Goal: Complete application form

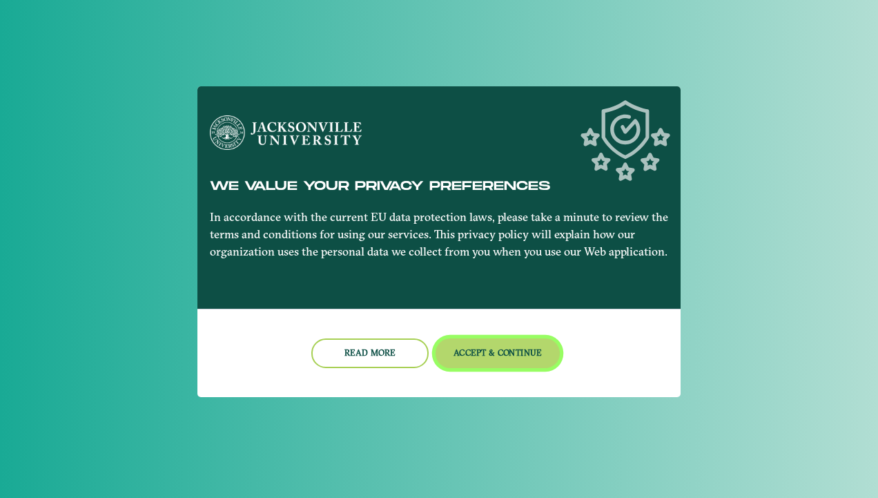
click at [503, 348] on button "Accept & Continue" at bounding box center [497, 353] width 125 height 30
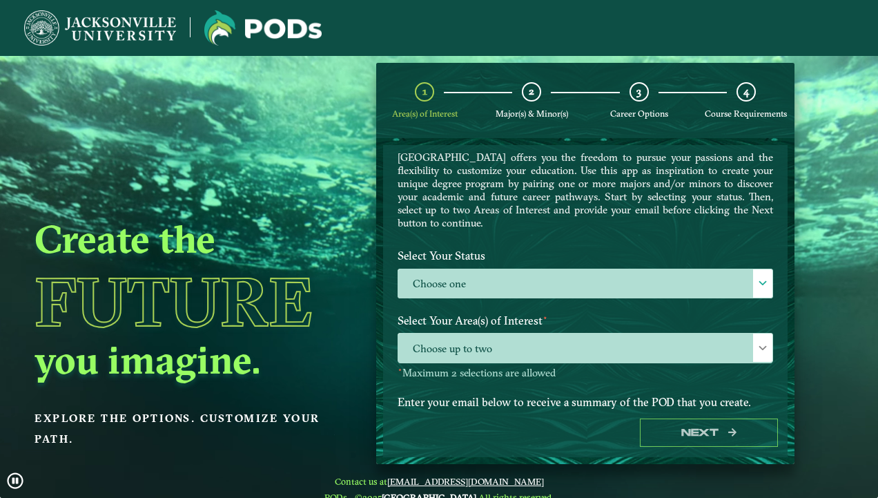
scroll to position [45, 0]
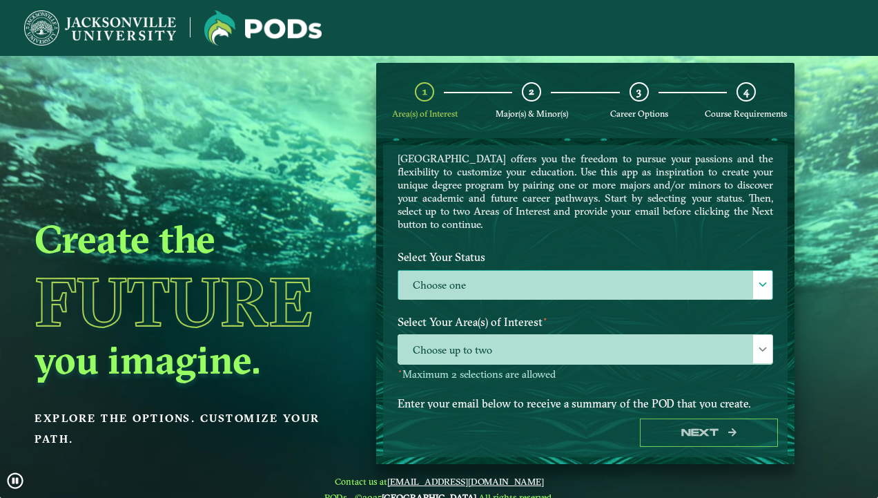
click at [646, 296] on label "Choose one" at bounding box center [585, 286] width 374 height 30
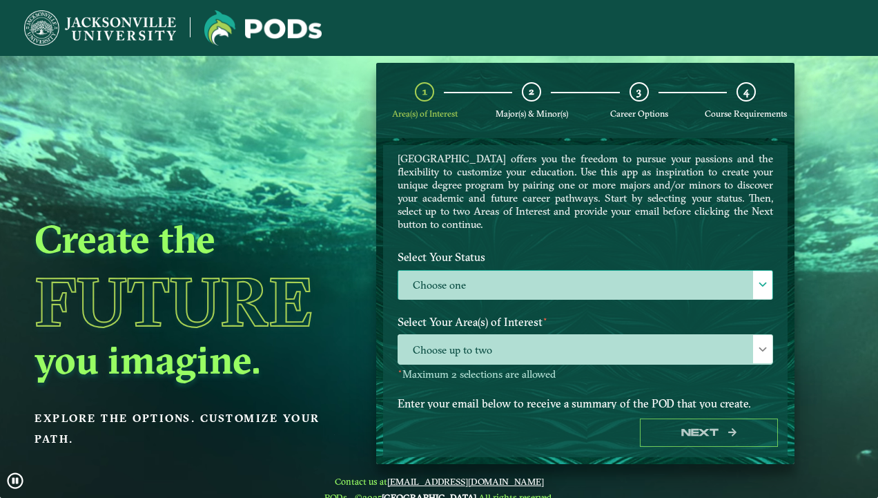
scroll to position [8, 60]
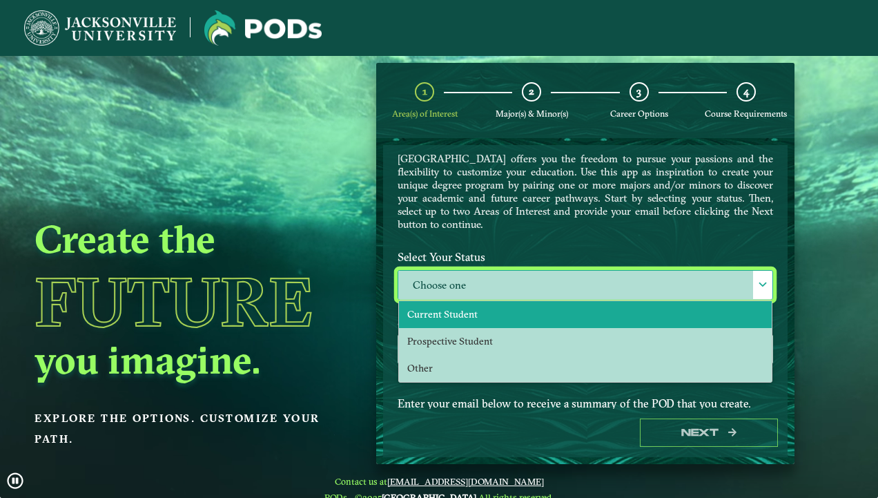
click at [578, 316] on li "Current Student" at bounding box center [585, 314] width 373 height 27
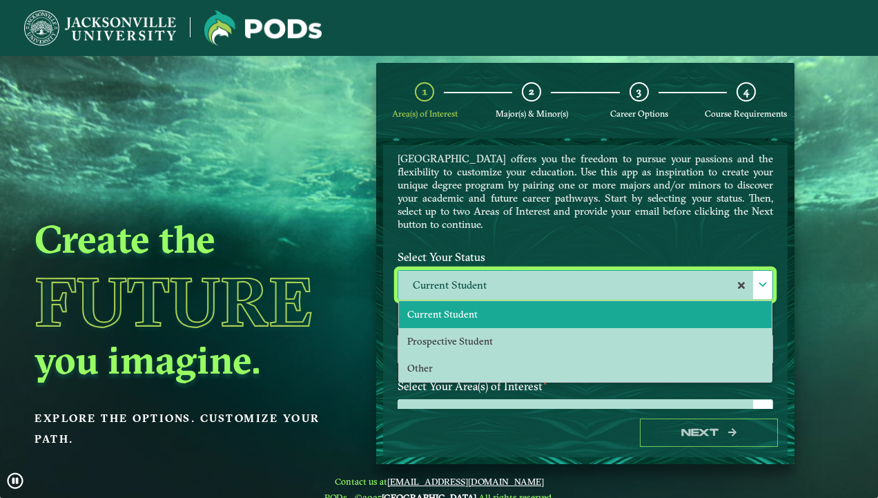
select select "[object Object]"
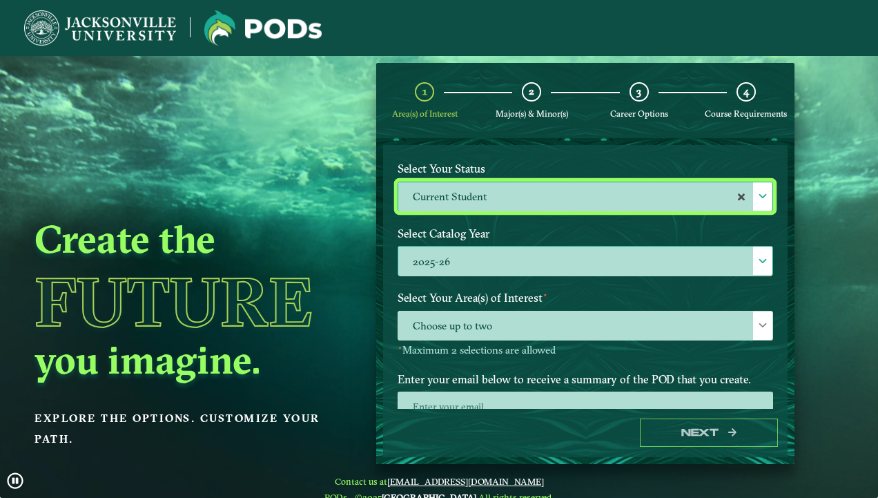
scroll to position [136, 0]
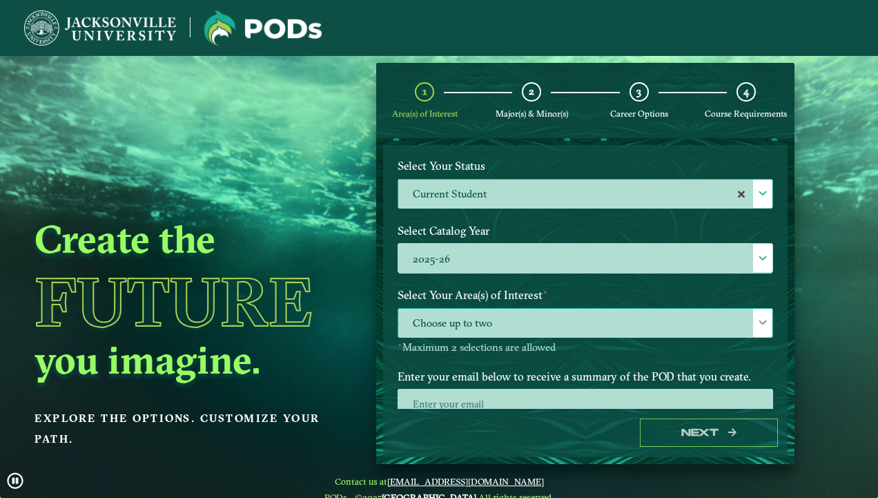
click at [571, 326] on span "Choose up to two" at bounding box center [585, 323] width 374 height 30
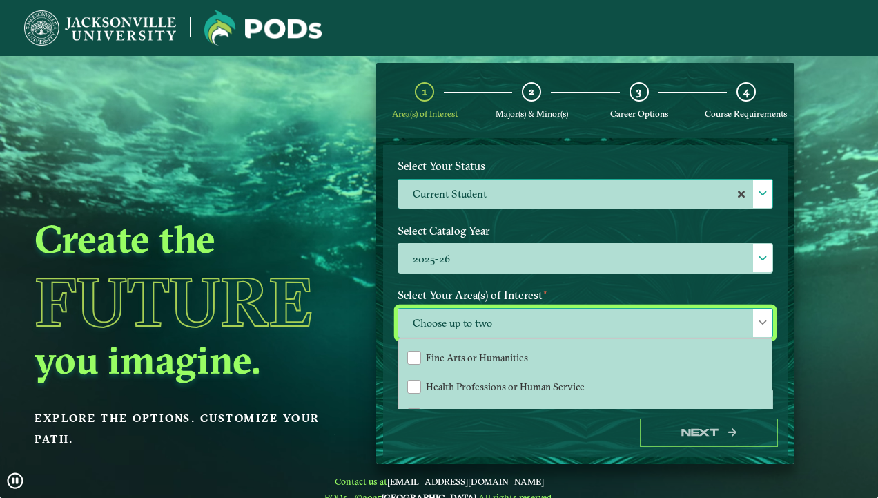
scroll to position [0, 0]
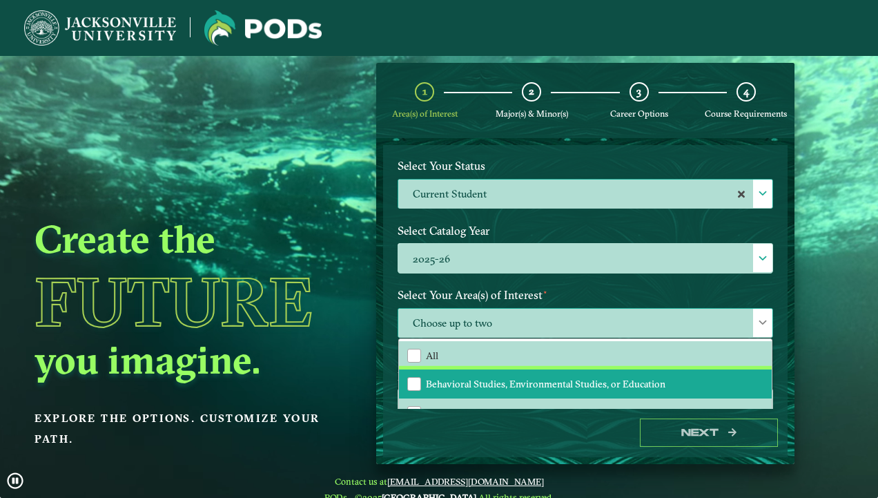
click at [553, 380] on span "Behavioral Studies, Environmental Studies, or Education" at bounding box center [545, 383] width 239 height 12
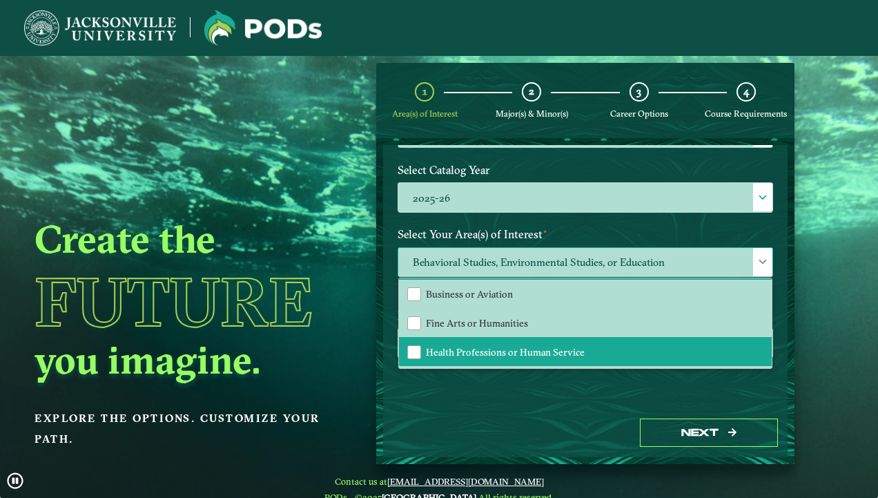
scroll to position [57, 0]
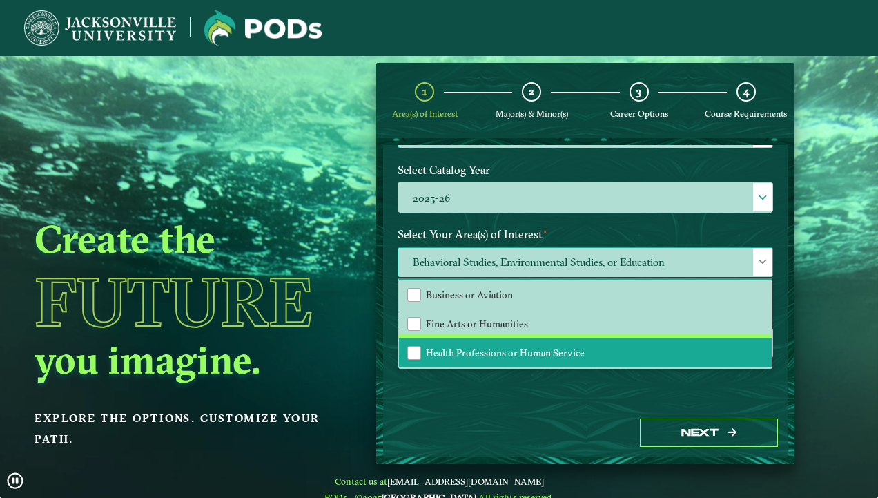
click at [563, 342] on li "Health Professions or Human Service" at bounding box center [585, 351] width 373 height 29
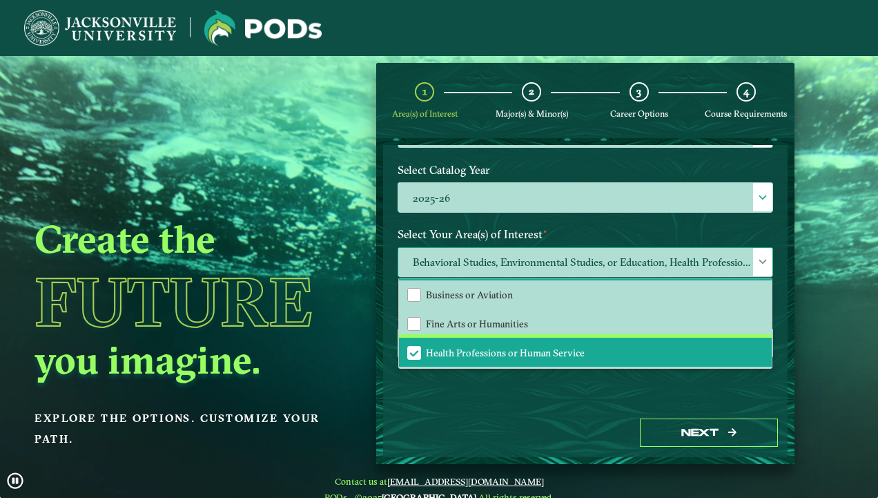
scroll to position [84, 0]
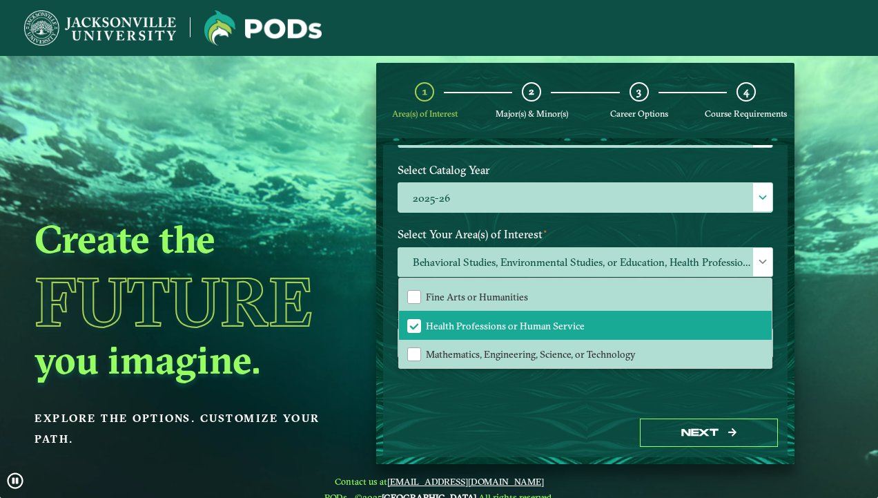
click at [673, 412] on div "Next" at bounding box center [585, 433] width 404 height 48
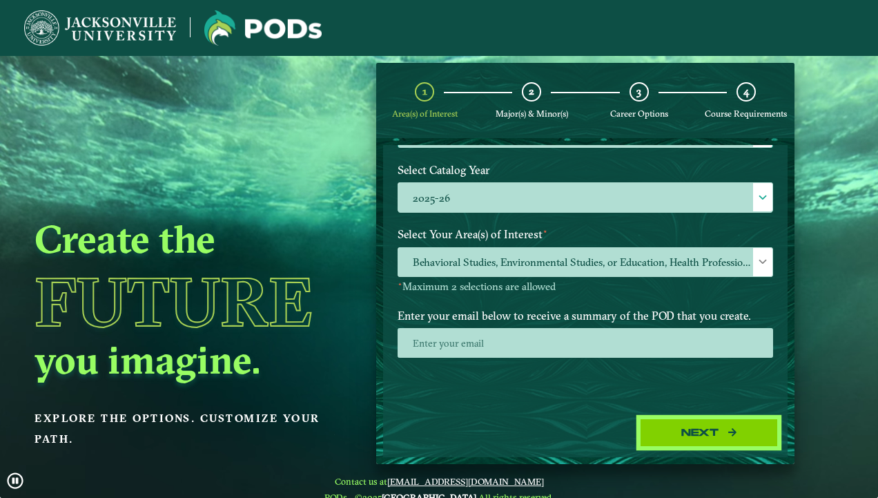
click at [709, 444] on button "Next" at bounding box center [709, 432] width 138 height 28
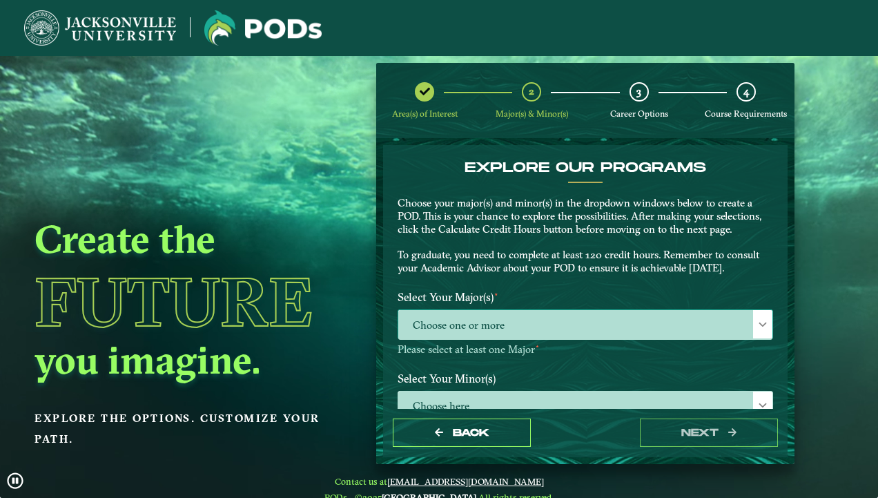
click at [643, 328] on span "Choose one or more" at bounding box center [585, 325] width 374 height 30
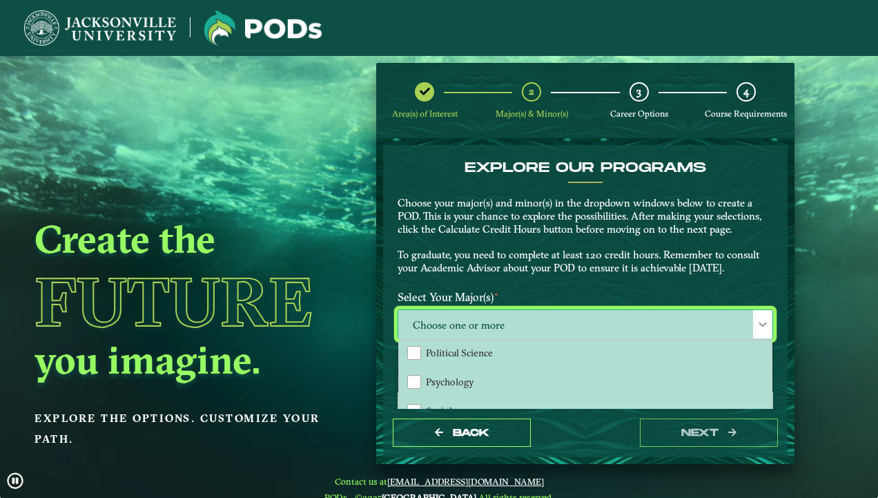
scroll to position [173, 0]
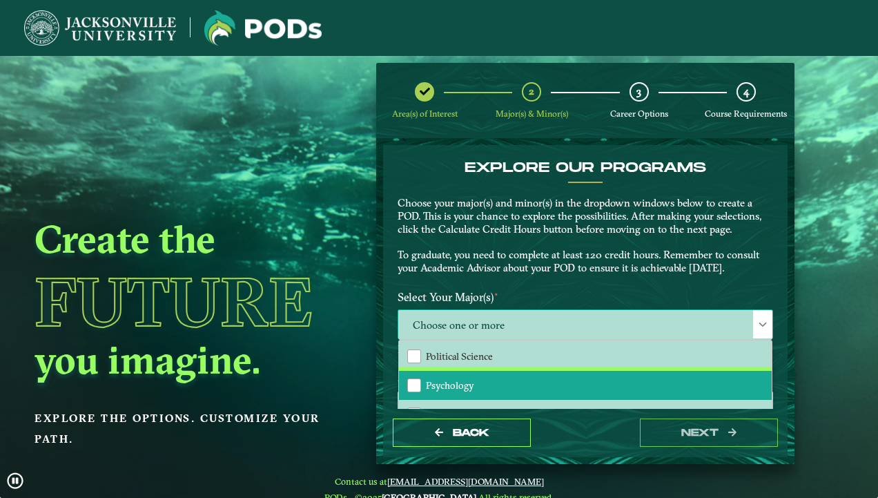
click at [529, 371] on li "Psychology" at bounding box center [585, 385] width 373 height 29
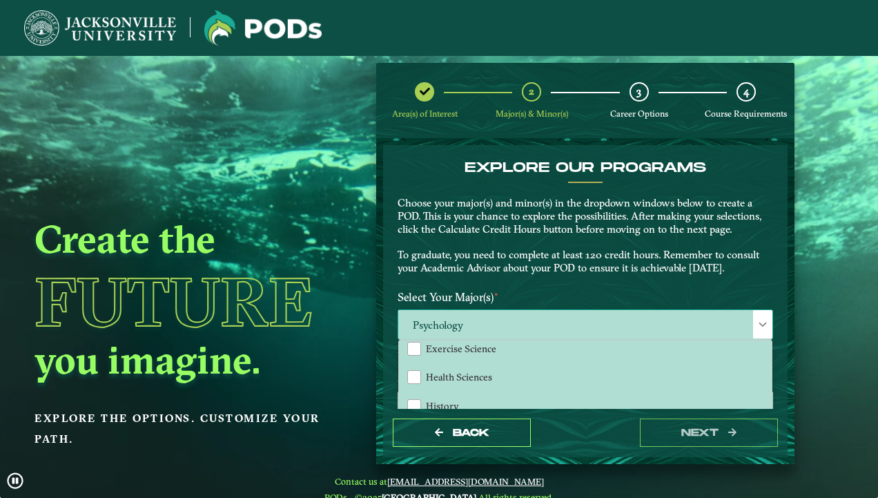
scroll to position [66, 0]
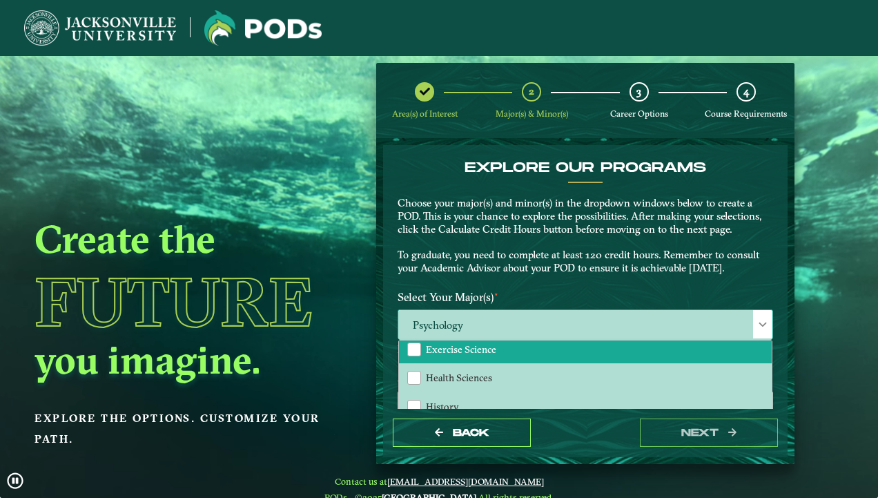
click at [483, 348] on span "Exercise Science" at bounding box center [461, 349] width 70 height 12
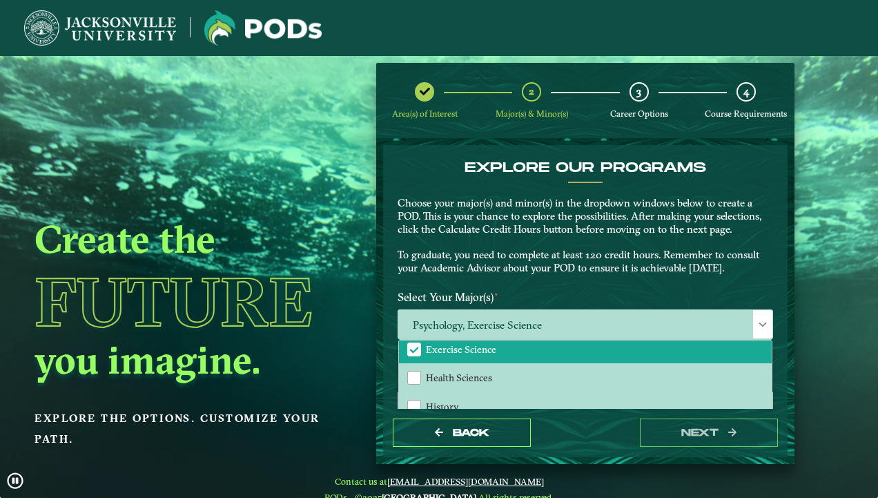
click at [589, 451] on div "Back next" at bounding box center [585, 433] width 404 height 48
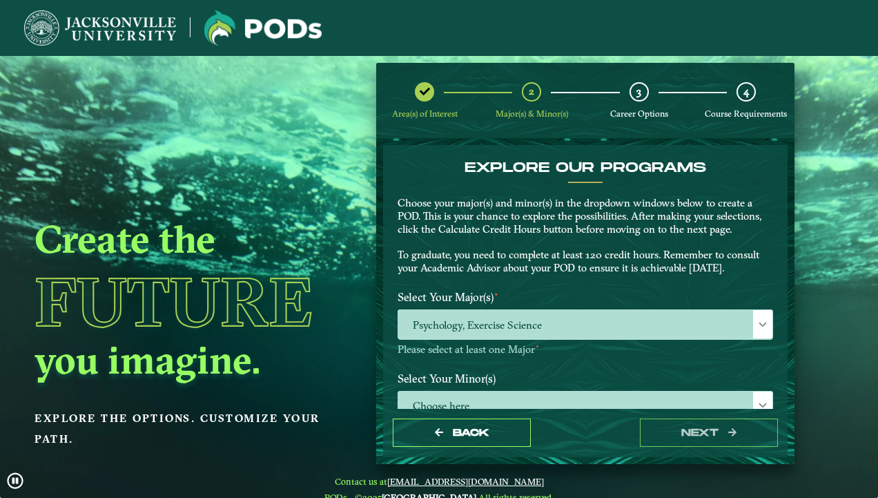
scroll to position [51, 0]
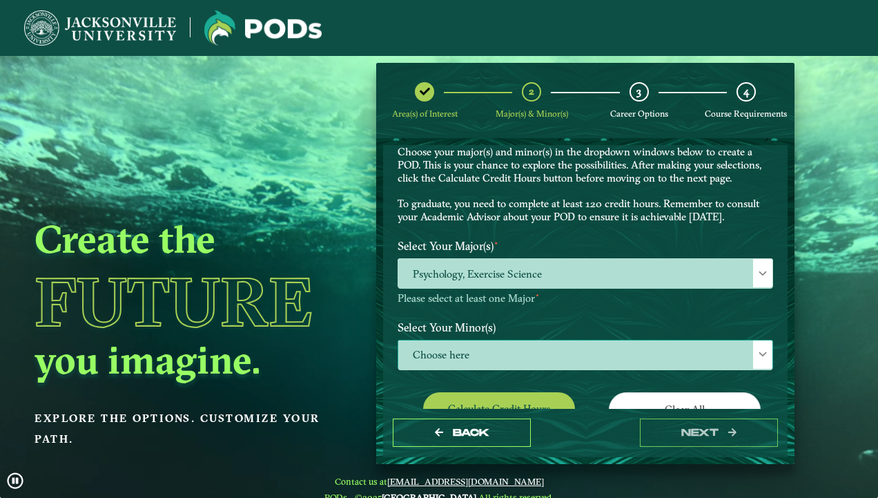
click at [553, 363] on span "Choose here" at bounding box center [585, 355] width 374 height 30
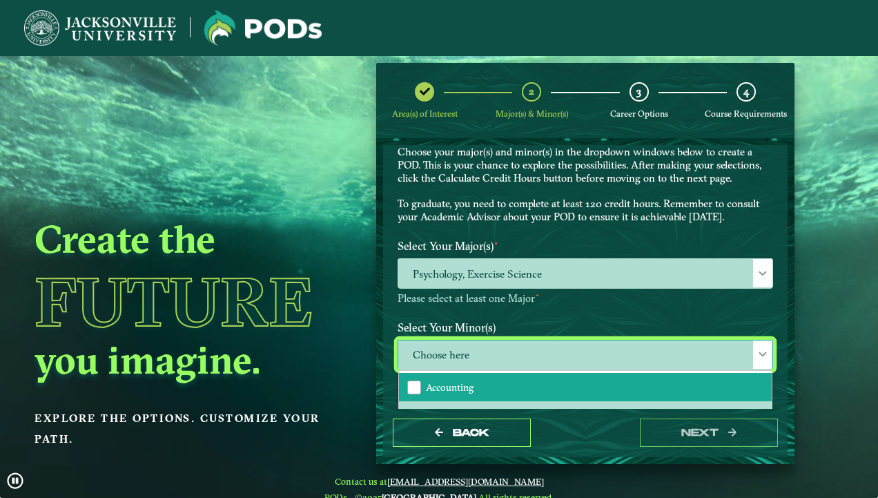
scroll to position [203, 0]
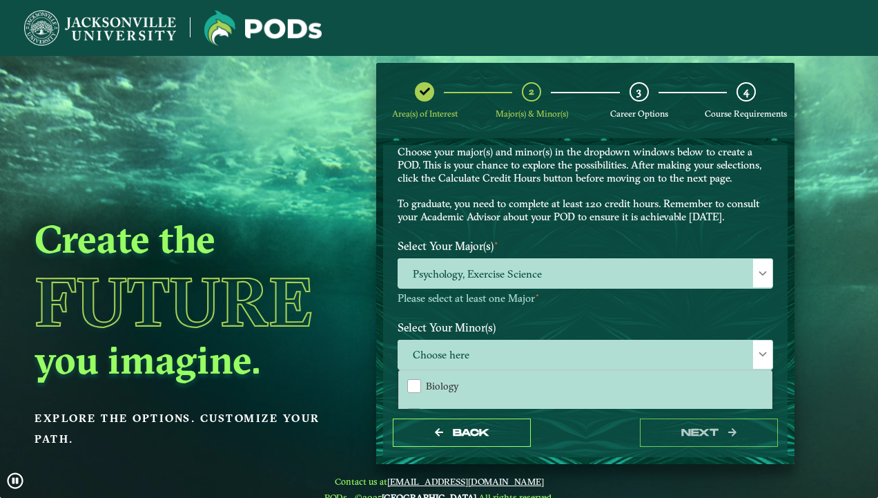
click at [560, 436] on div "Back next" at bounding box center [585, 433] width 404 height 48
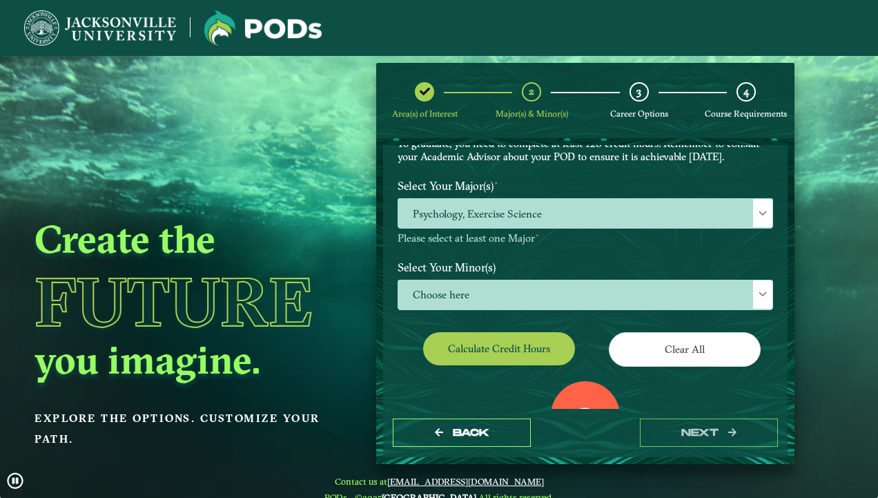
scroll to position [112, 0]
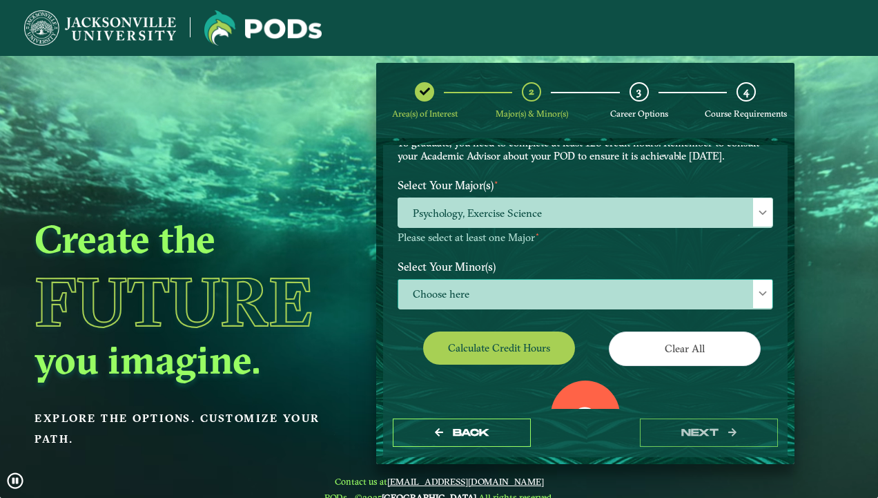
click at [567, 295] on span "Choose here" at bounding box center [585, 294] width 374 height 30
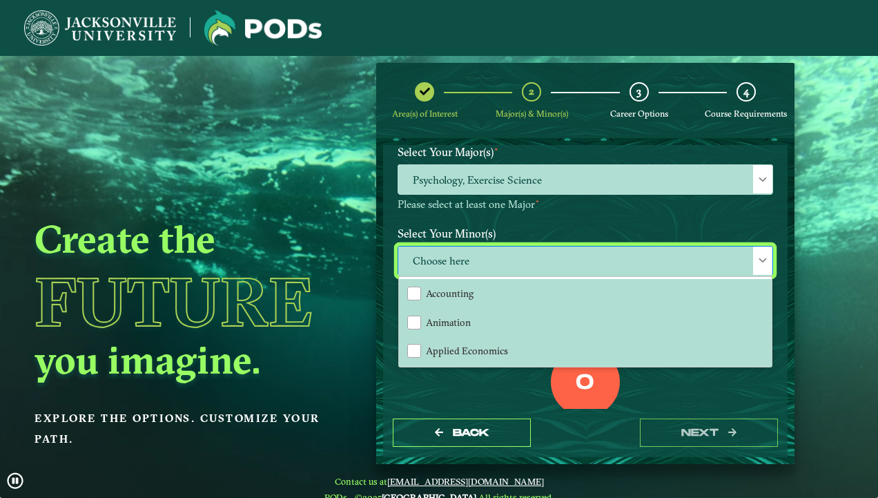
scroll to position [171, 0]
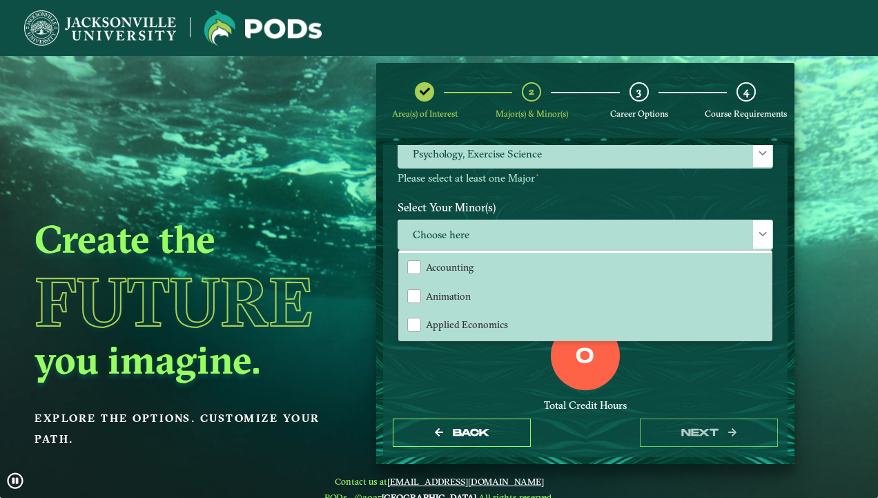
click at [640, 371] on div "0 Total Credit Hours" at bounding box center [585, 379] width 396 height 117
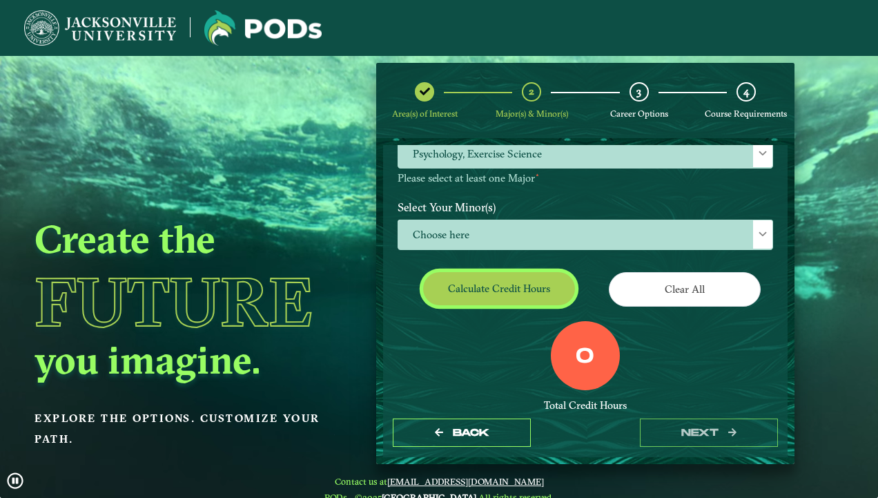
click at [530, 285] on button "Calculate credit hours" at bounding box center [499, 288] width 152 height 32
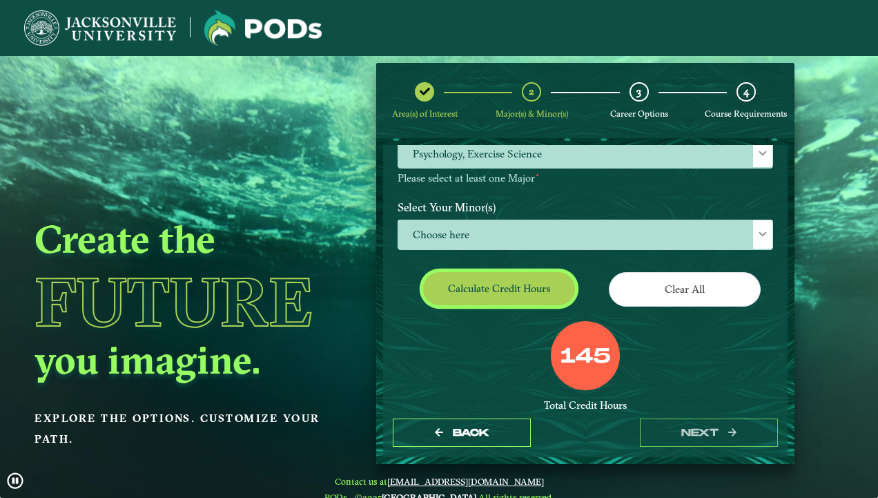
scroll to position [173, 0]
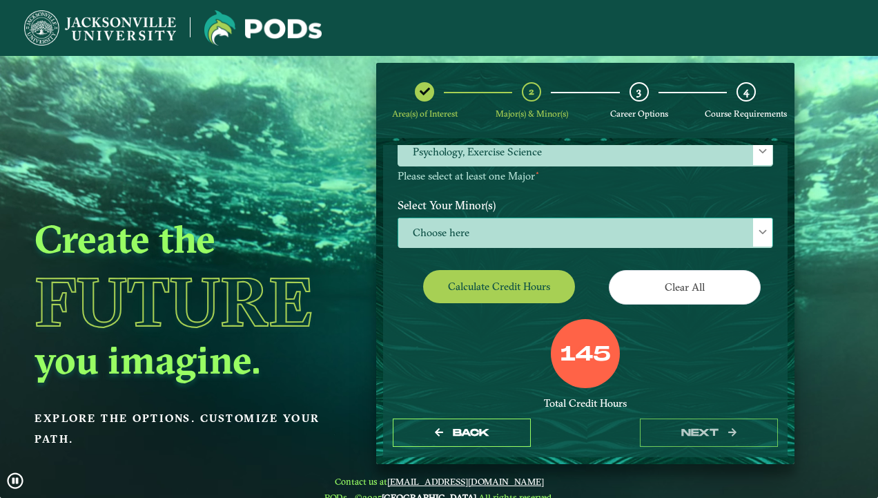
click at [535, 230] on span "Choose here" at bounding box center [585, 233] width 374 height 30
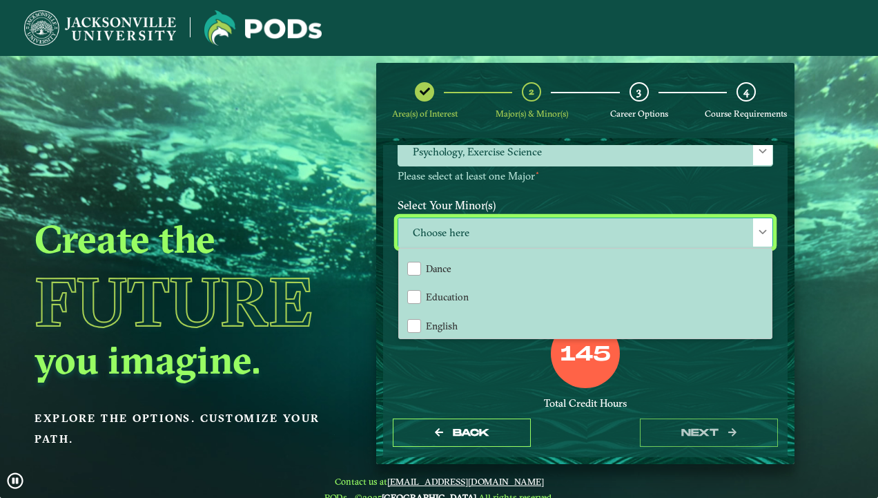
scroll to position [515, 0]
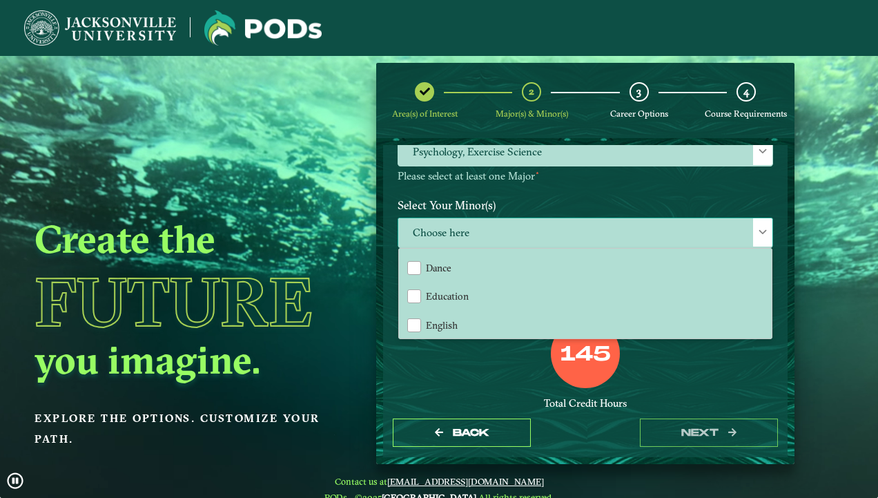
click at [484, 233] on span "Choose here" at bounding box center [585, 233] width 374 height 30
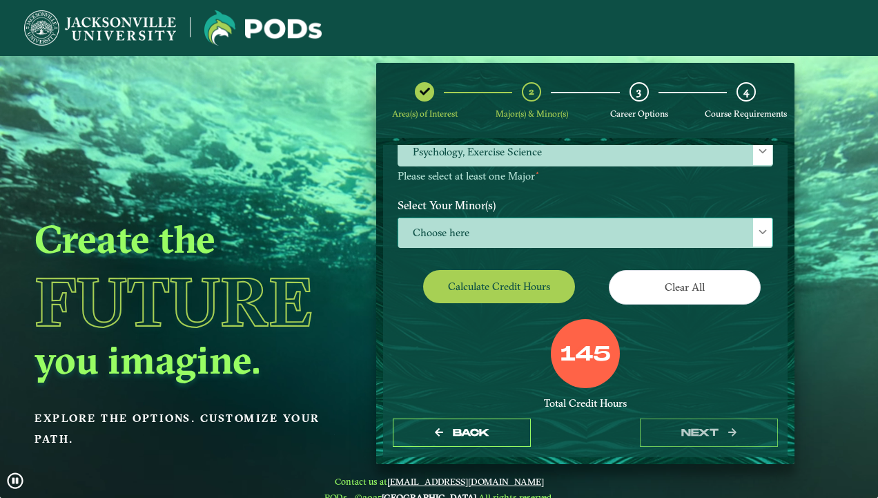
click at [484, 233] on span "Choose here" at bounding box center [585, 233] width 374 height 30
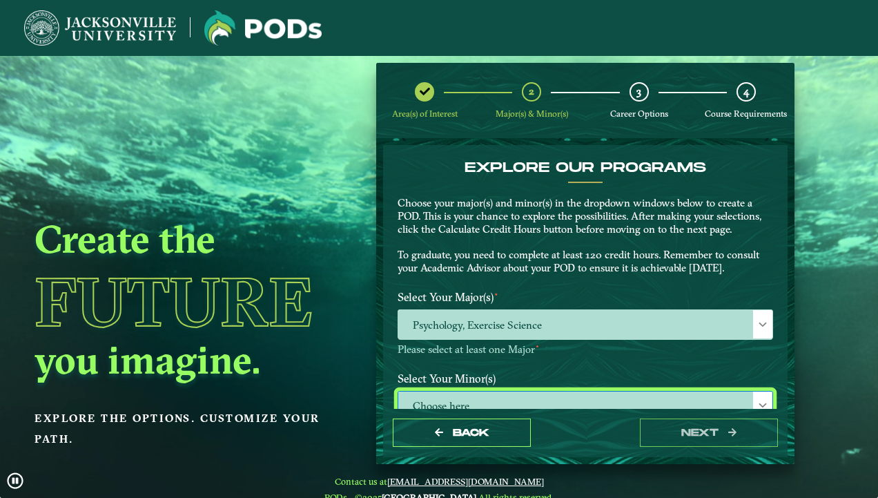
scroll to position [121, 0]
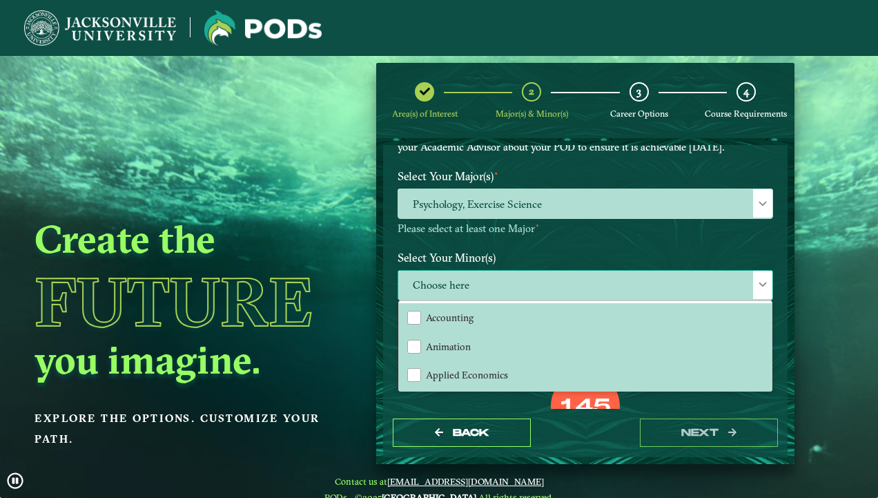
click at [481, 288] on span "Choose here" at bounding box center [585, 286] width 374 height 30
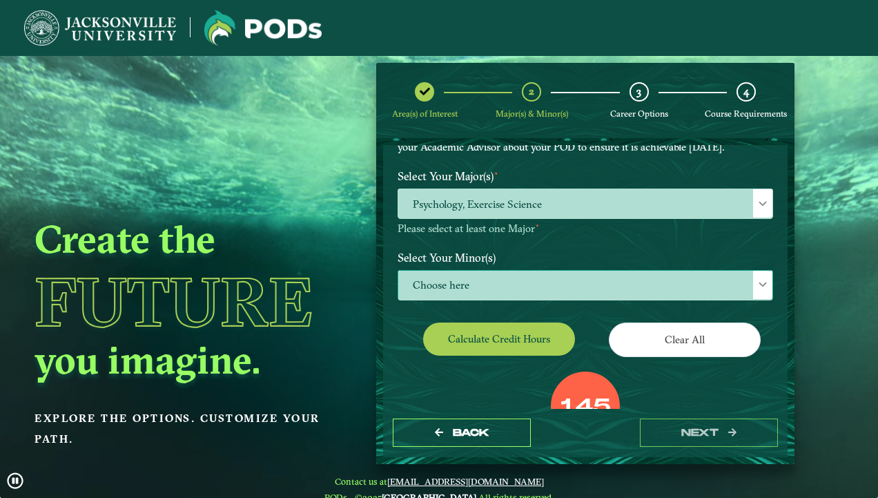
click at [481, 288] on span "Choose here" at bounding box center [585, 286] width 374 height 30
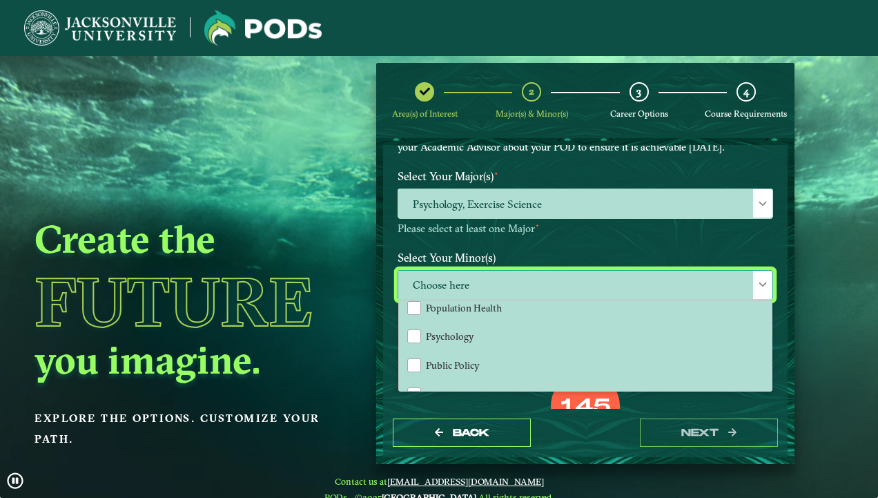
scroll to position [1223, 0]
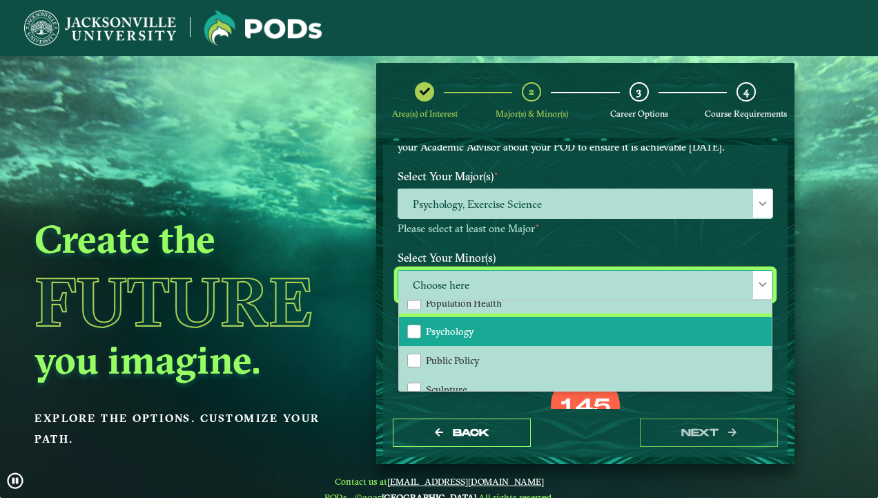
click at [471, 317] on li "Psychology" at bounding box center [585, 331] width 373 height 29
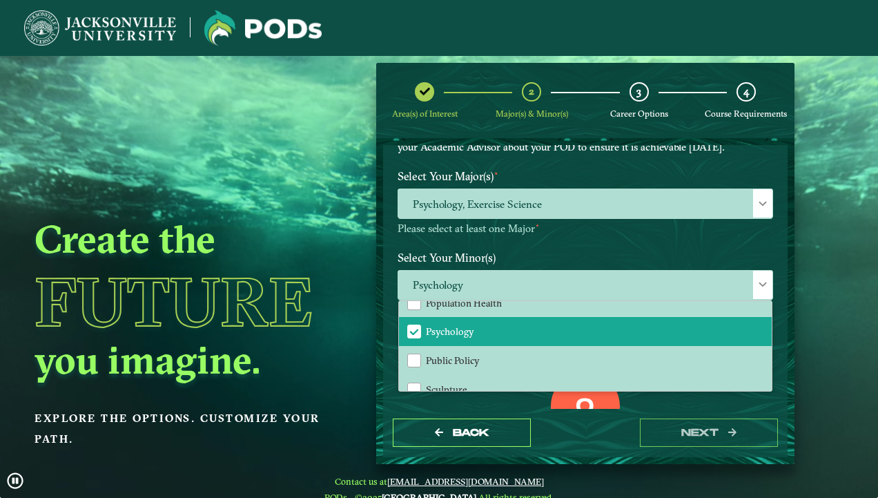
click at [558, 228] on p "Please select at least one Major ⋆" at bounding box center [584, 228] width 375 height 13
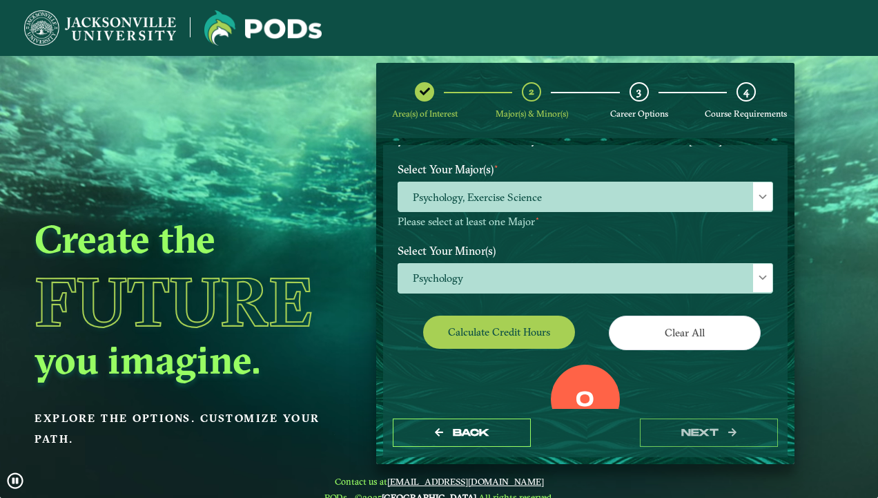
scroll to position [127, 0]
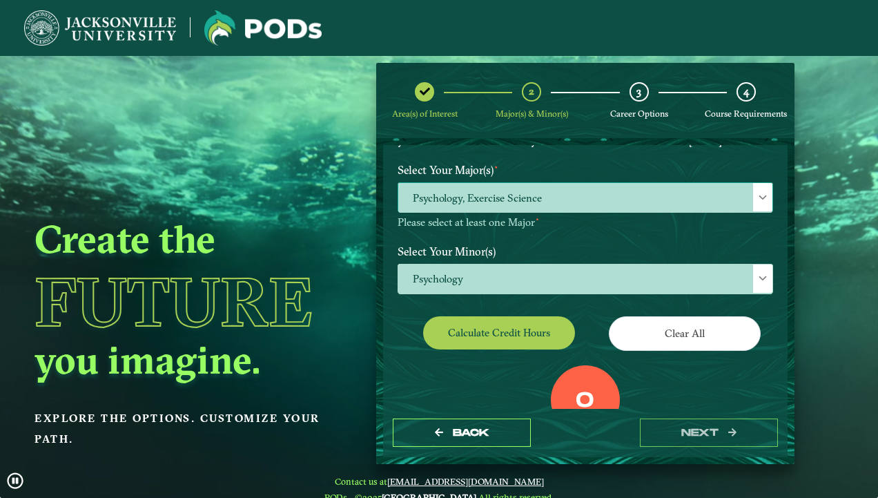
click at [558, 192] on span "Psychology, Exercise Science" at bounding box center [585, 198] width 374 height 30
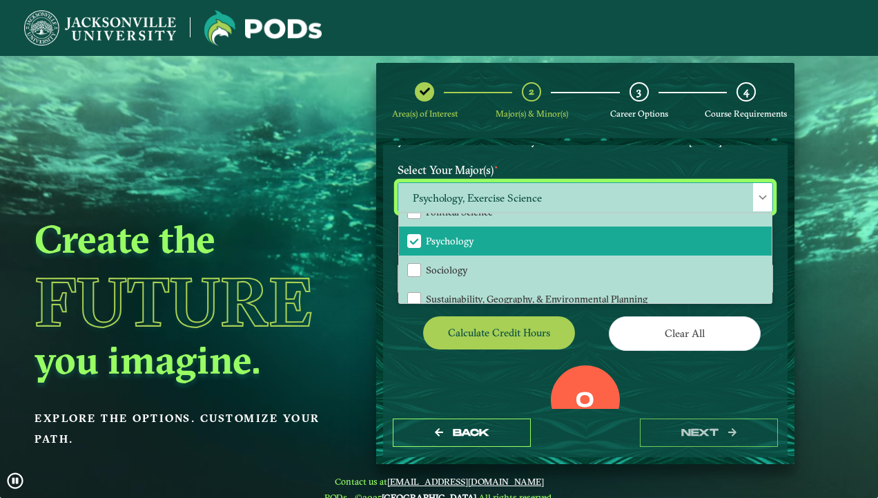
scroll to position [204, 0]
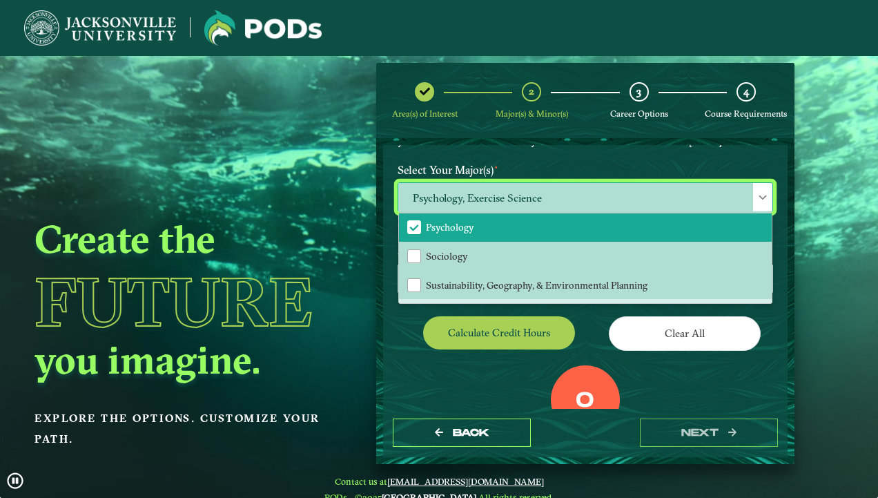
click at [467, 228] on span "Psychology" at bounding box center [450, 227] width 48 height 12
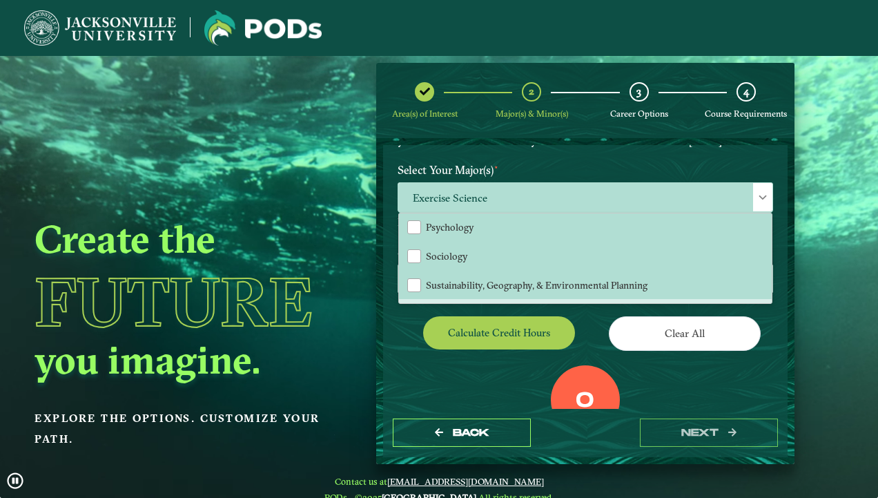
click at [511, 348] on div "Calculate credit hours" at bounding box center [486, 335] width 198 height 39
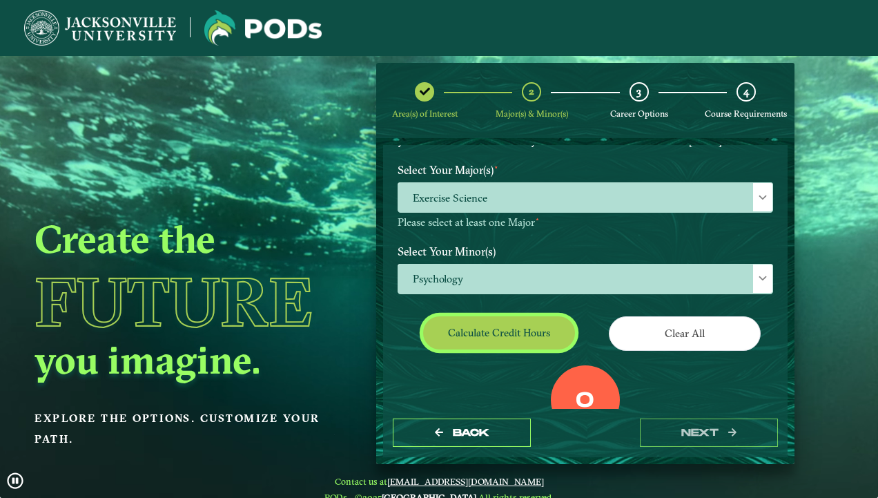
click at [503, 335] on button "Calculate credit hours" at bounding box center [499, 332] width 152 height 32
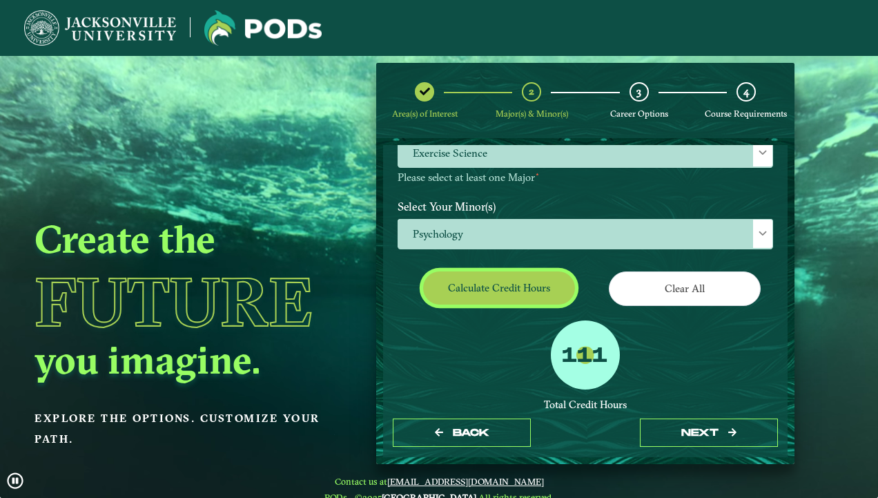
scroll to position [173, 0]
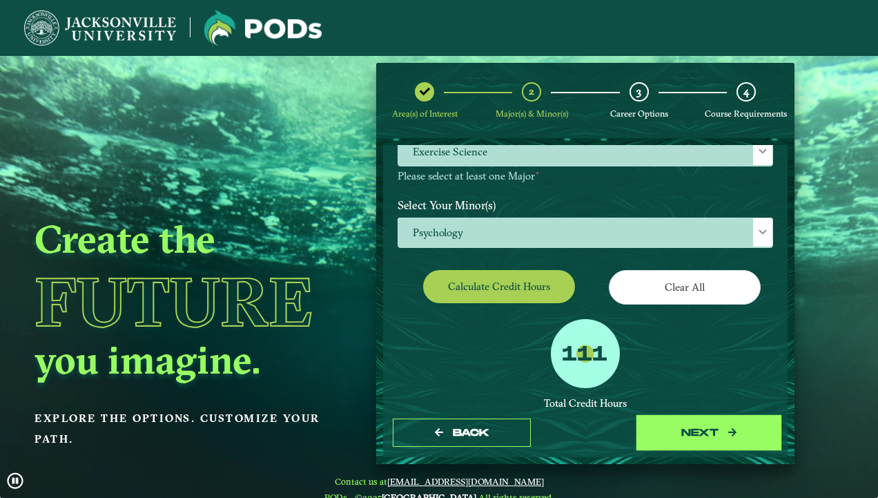
click at [705, 438] on button "next" at bounding box center [709, 432] width 138 height 28
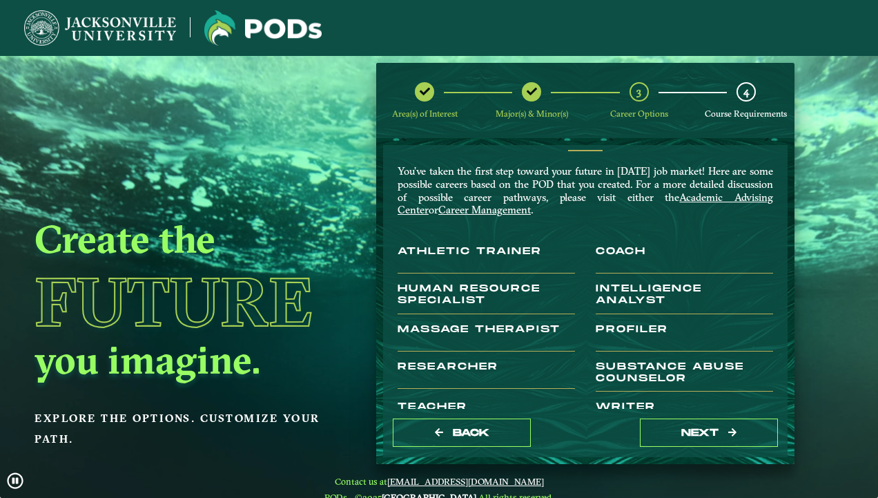
scroll to position [41, 0]
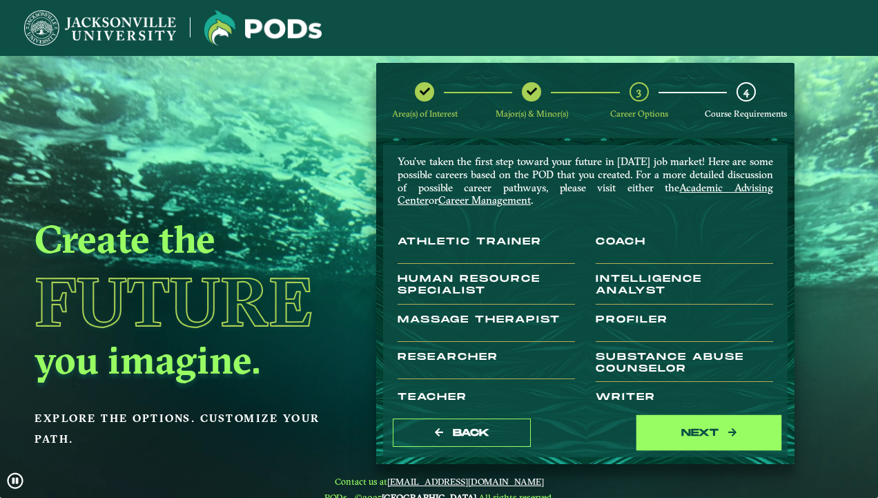
click at [713, 428] on button "next" at bounding box center [709, 432] width 138 height 28
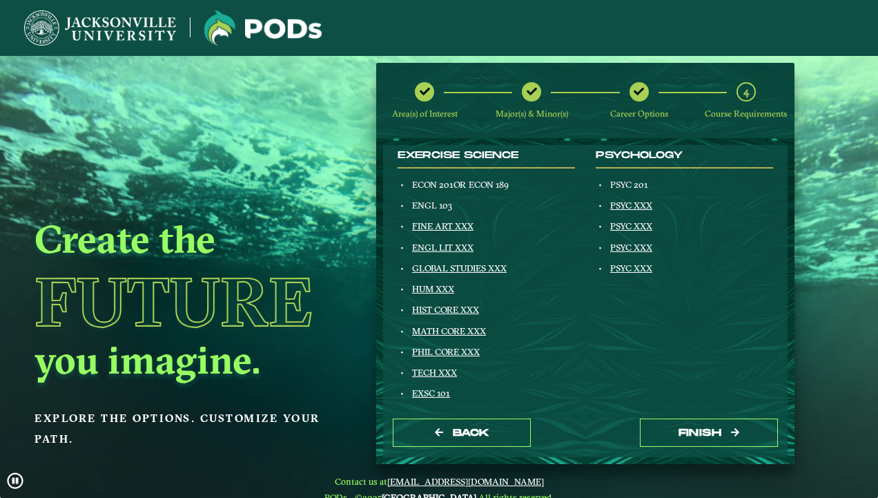
scroll to position [733, 0]
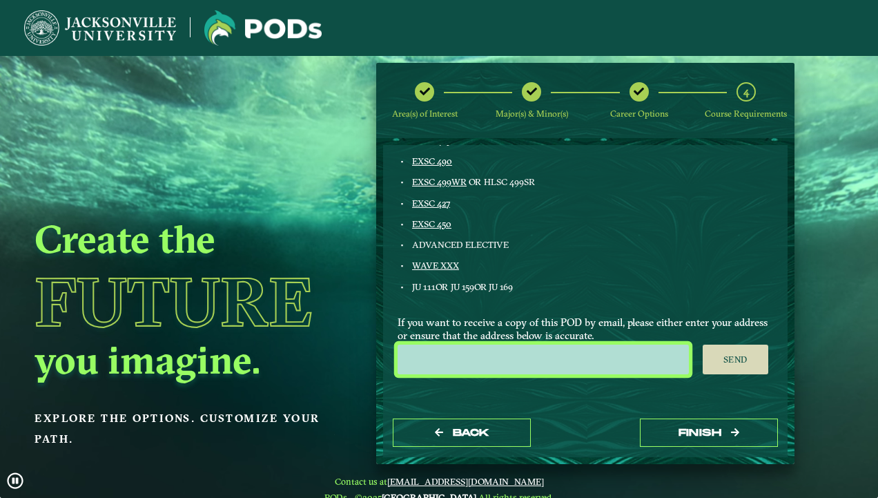
click at [464, 362] on input "email" at bounding box center [542, 359] width 291 height 30
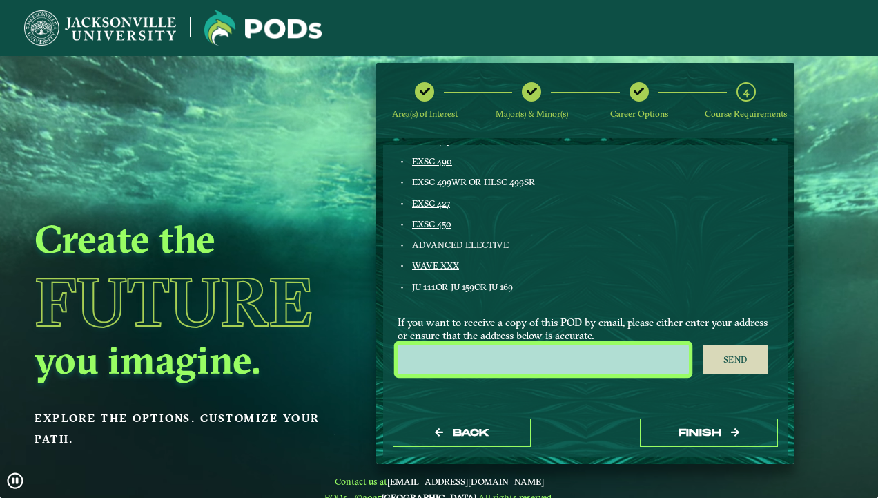
type input "[EMAIL_ADDRESS][DOMAIN_NAME]"
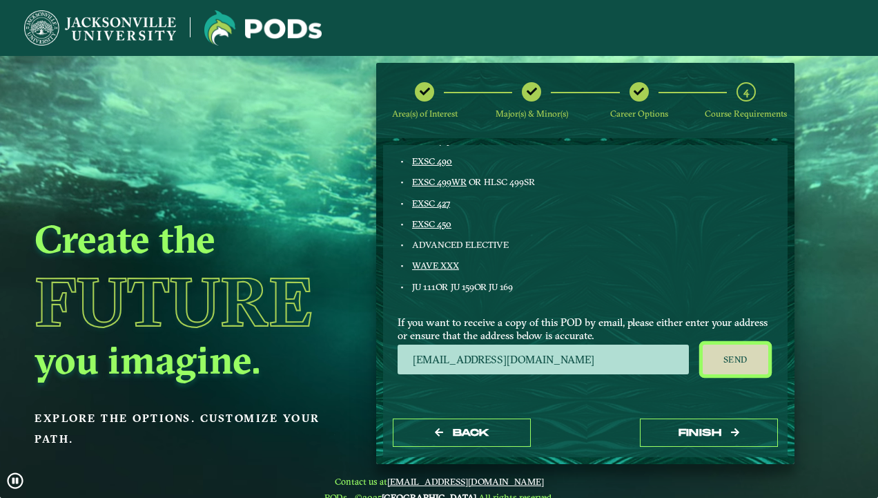
click at [727, 363] on button "Send" at bounding box center [735, 359] width 66 height 30
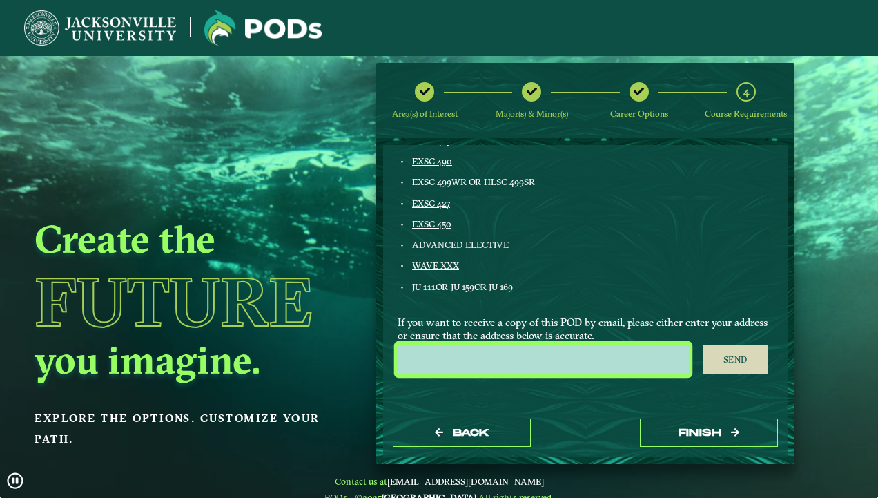
click at [432, 350] on input "email" at bounding box center [542, 359] width 291 height 30
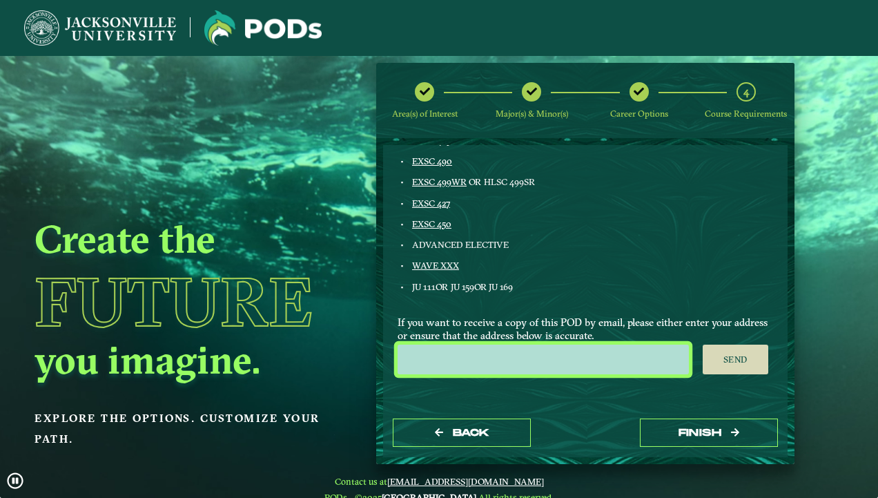
type input "[EMAIL_ADDRESS][DOMAIN_NAME]"
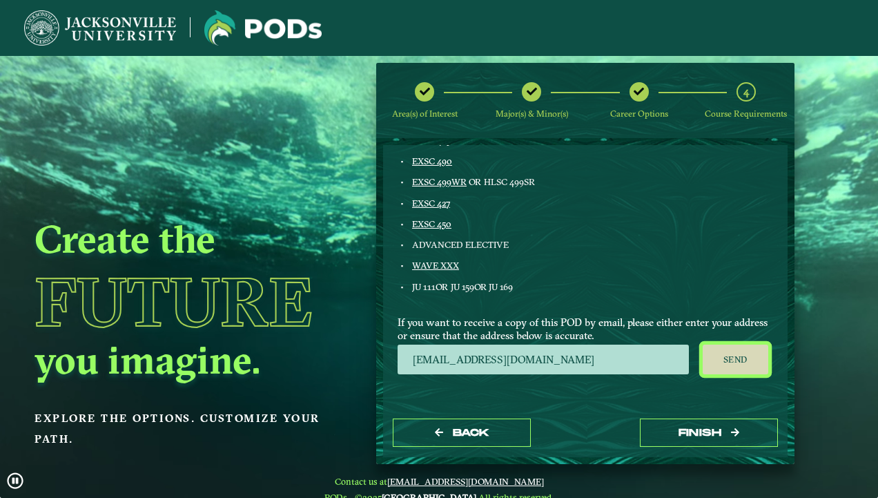
click at [717, 363] on button "Send" at bounding box center [735, 359] width 66 height 30
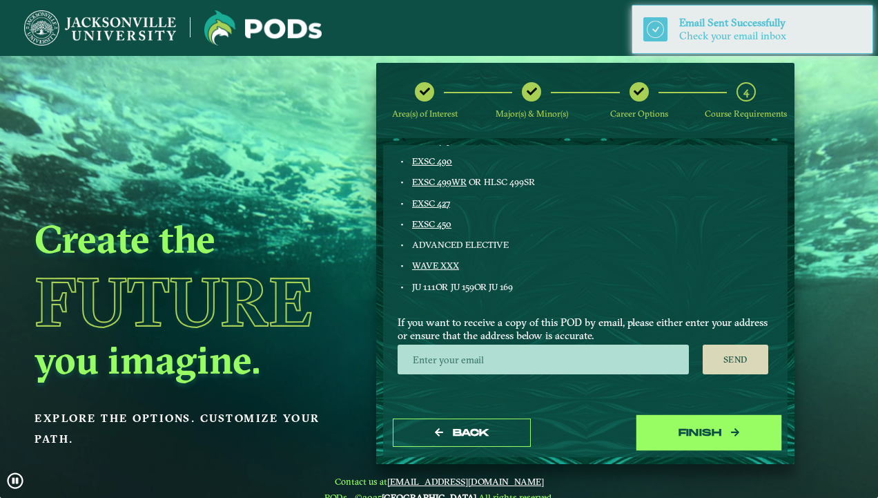
click at [691, 430] on button "Finish" at bounding box center [709, 432] width 138 height 28
